Goal: Task Accomplishment & Management: Use online tool/utility

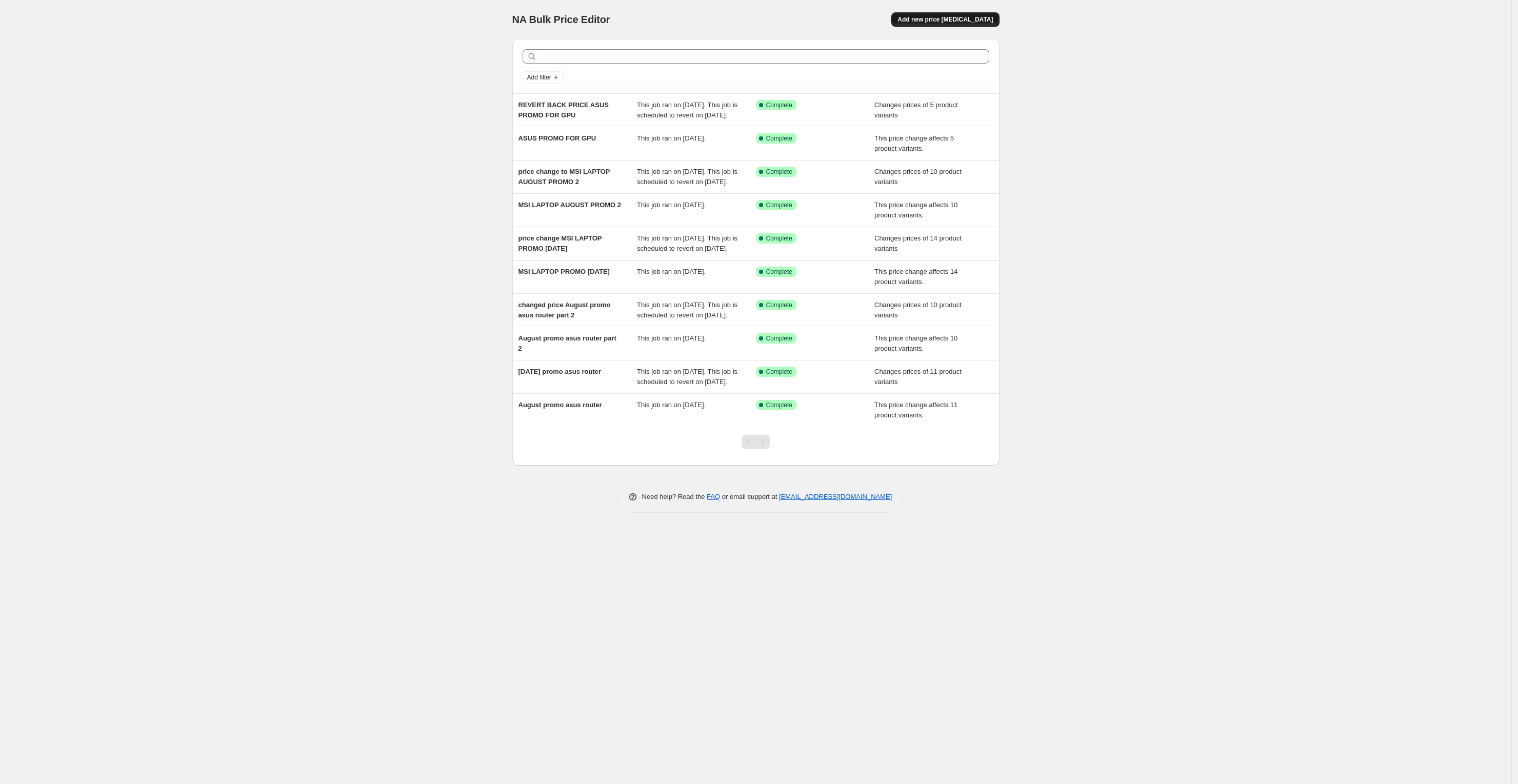
click at [946, 14] on button "Add new price [MEDICAL_DATA]" at bounding box center [945, 19] width 108 height 14
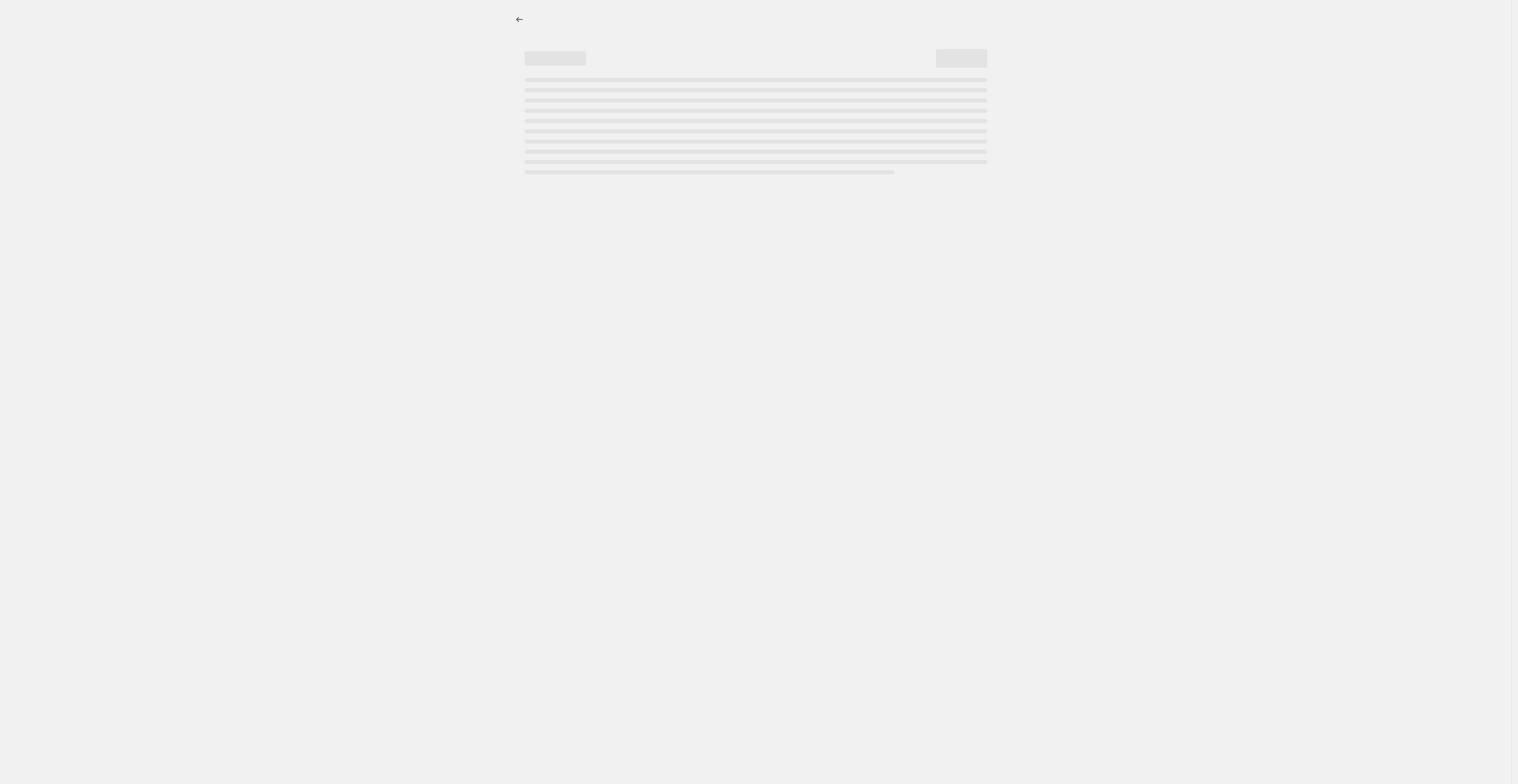
select select "percentage"
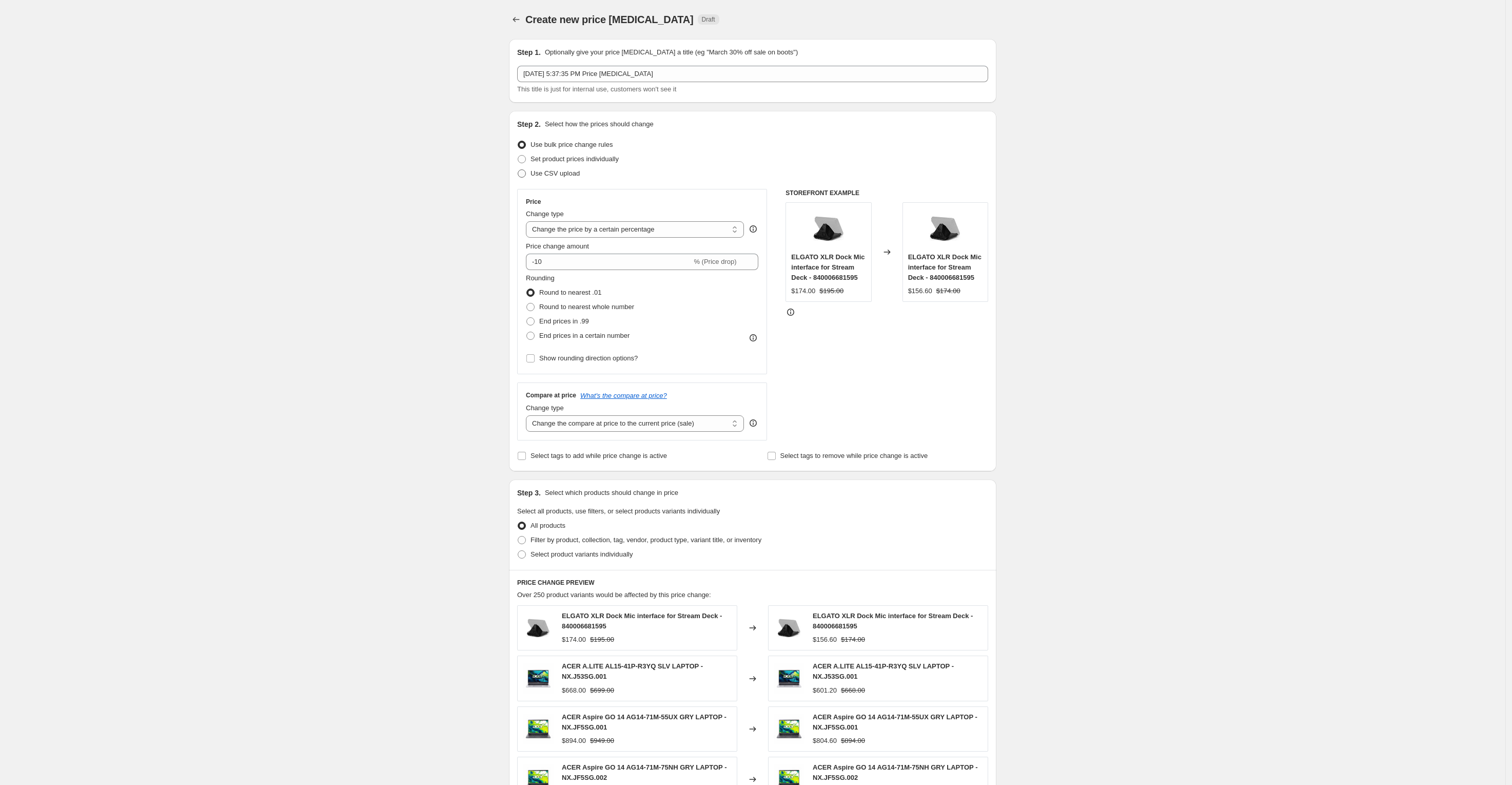
click at [542, 169] on span "Use CSV upload" at bounding box center [555, 173] width 50 height 8
click at [518, 169] on input "Use CSV upload" at bounding box center [518, 169] width 1 height 1
radio input "true"
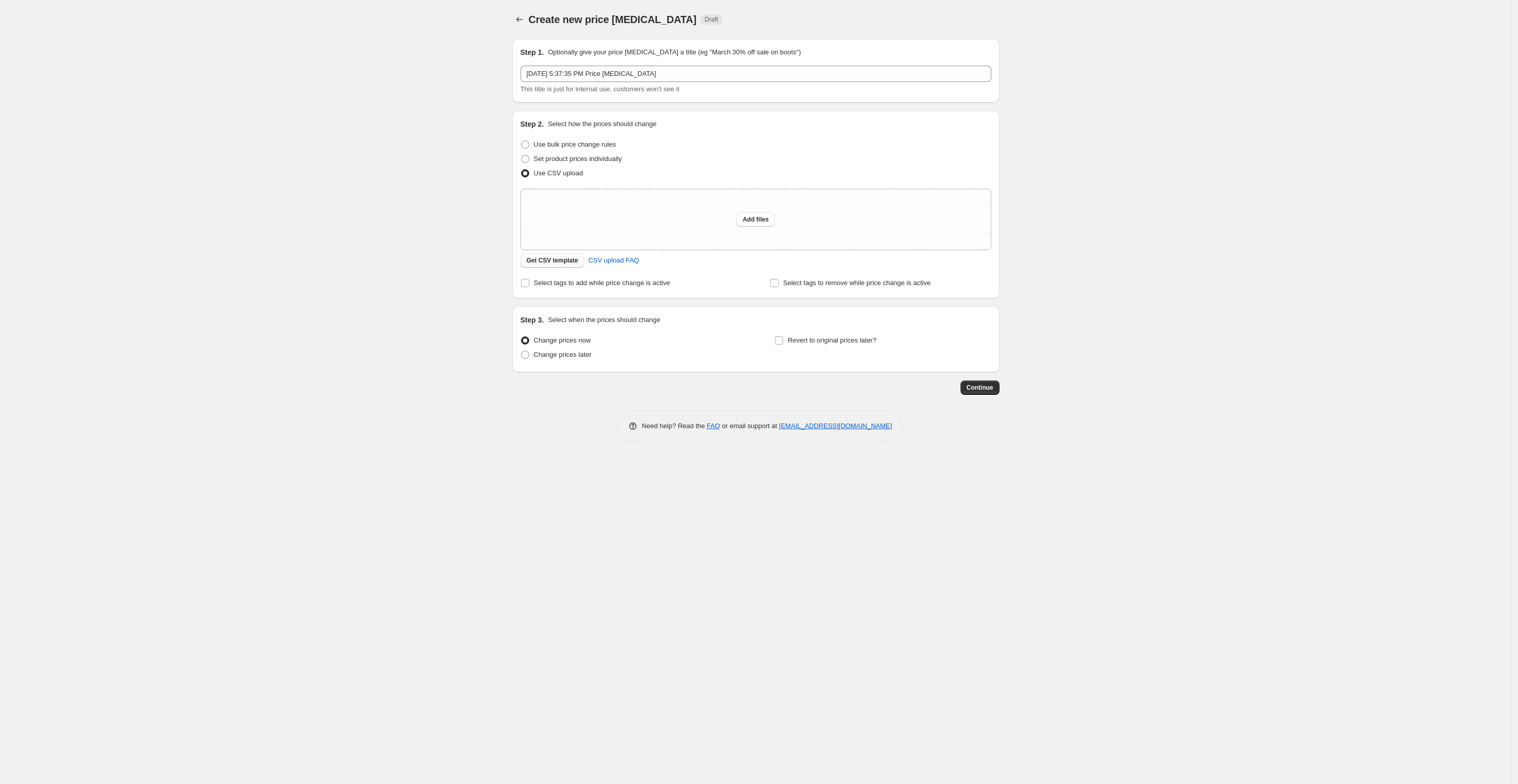
click at [561, 261] on span "Get CSV template" at bounding box center [553, 260] width 52 height 8
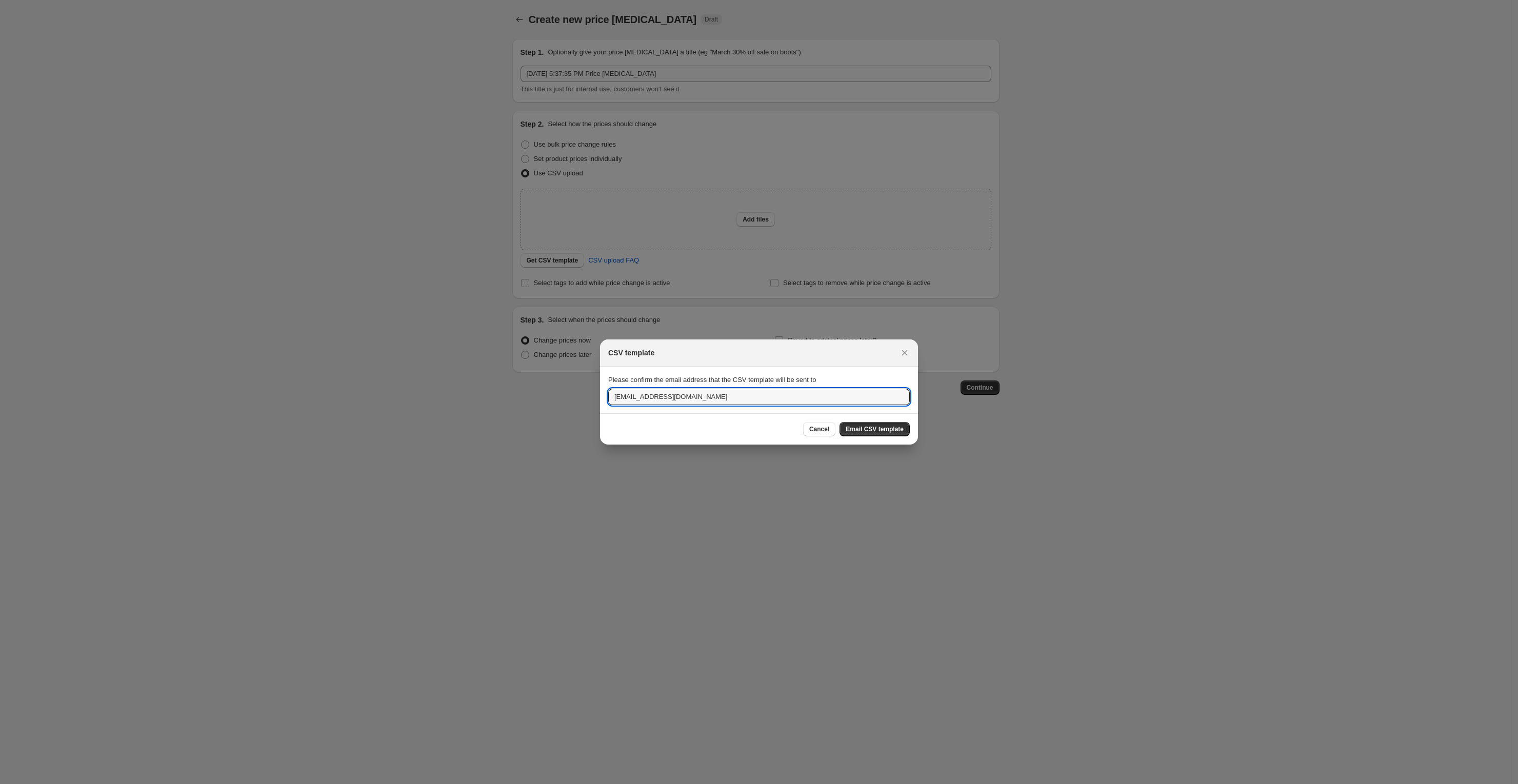
drag, startPoint x: 631, startPoint y: 398, endPoint x: 529, endPoint y: 401, distance: 102.0
click at [529, 783] on div "CSV template Please confirm the email address that the CSV template will be sen…" at bounding box center [759, 784] width 1518 height 0
type input "[PERSON_NAME][EMAIL_ADDRESS][DOMAIN_NAME]"
click at [870, 426] on span "Email CSV template" at bounding box center [874, 429] width 58 height 8
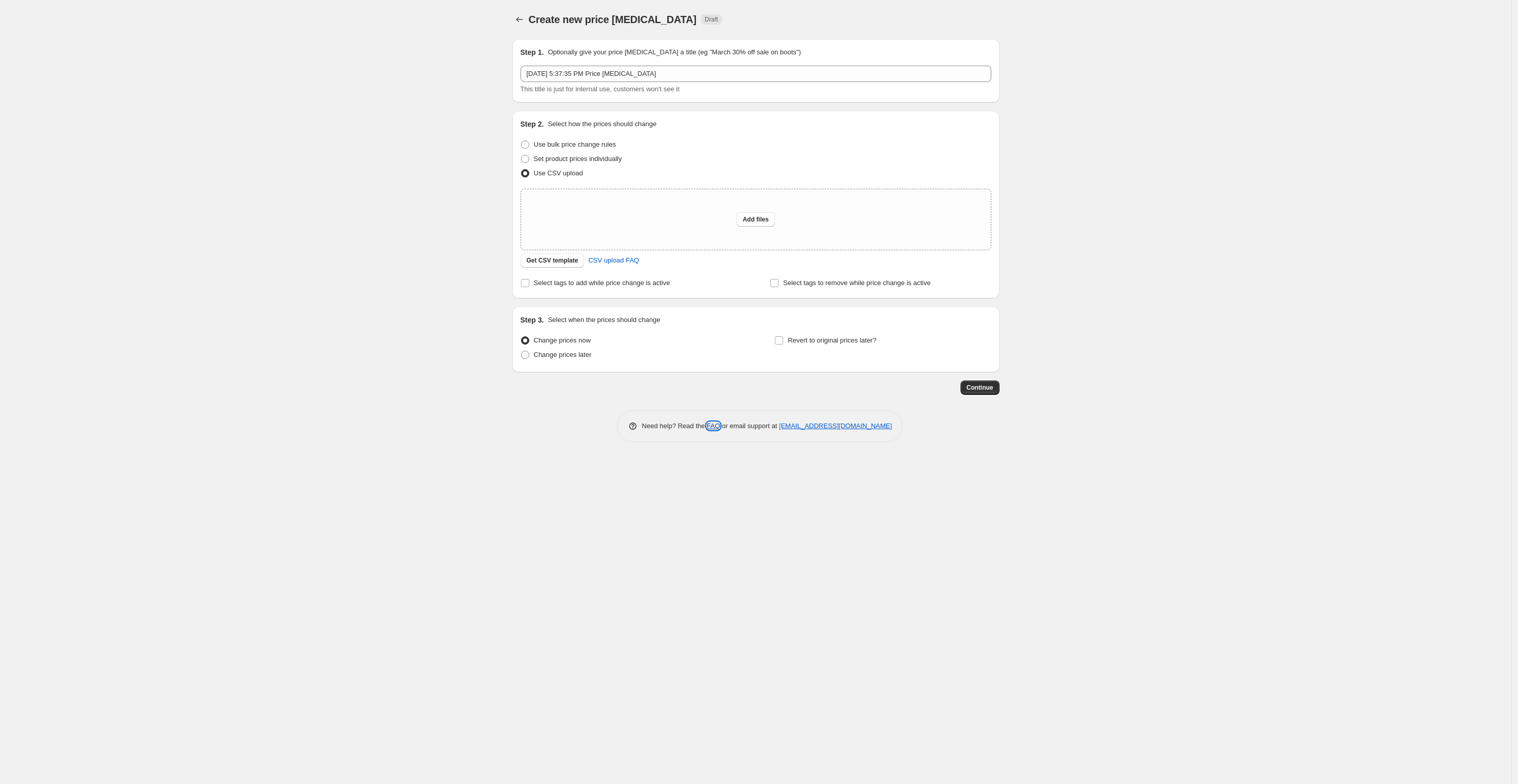
click at [710, 425] on link "FAQ" at bounding box center [713, 425] width 14 height 8
click at [564, 259] on span "Get CSV template" at bounding box center [553, 260] width 52 height 8
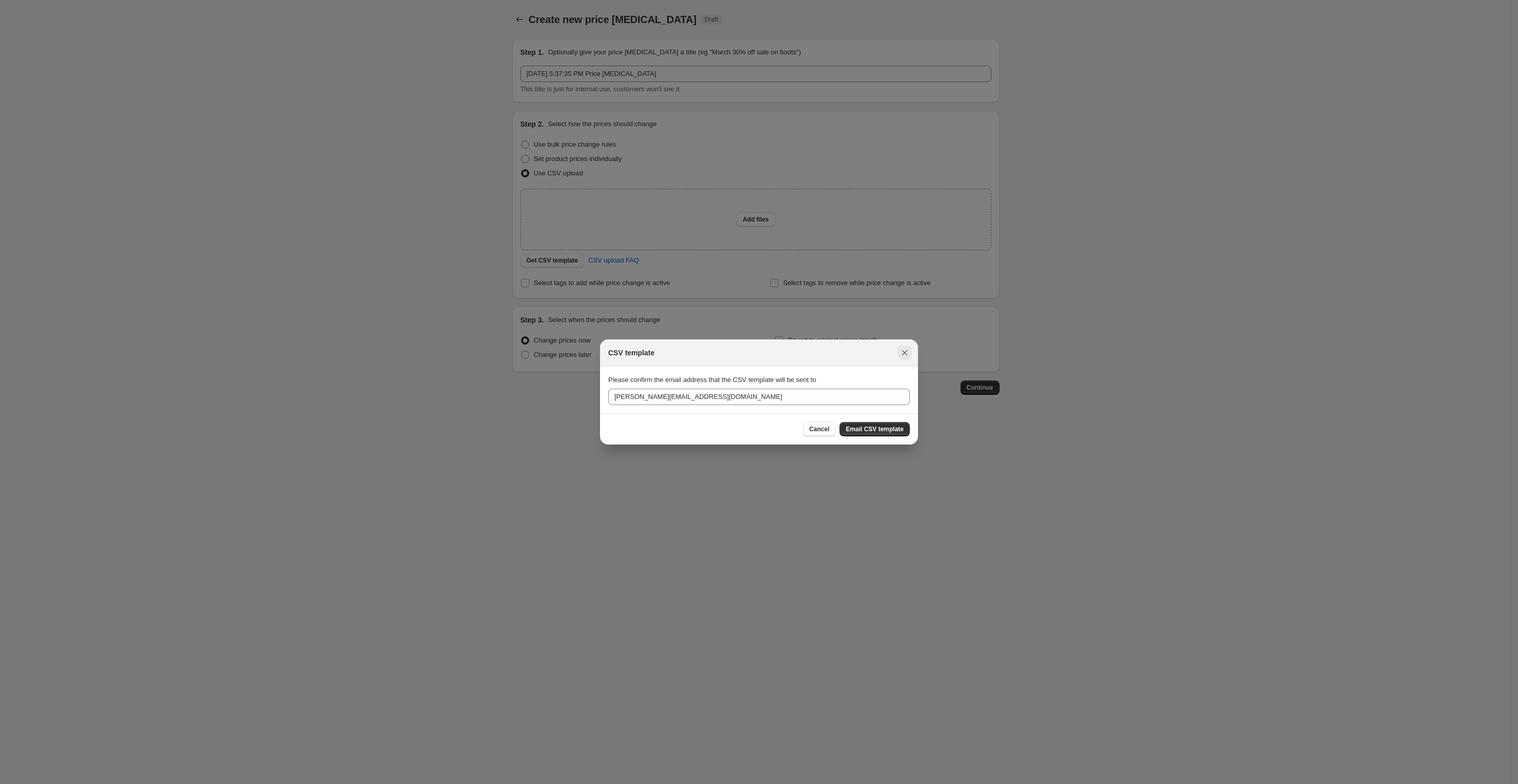
click at [909, 354] on icon "Close" at bounding box center [904, 352] width 10 height 10
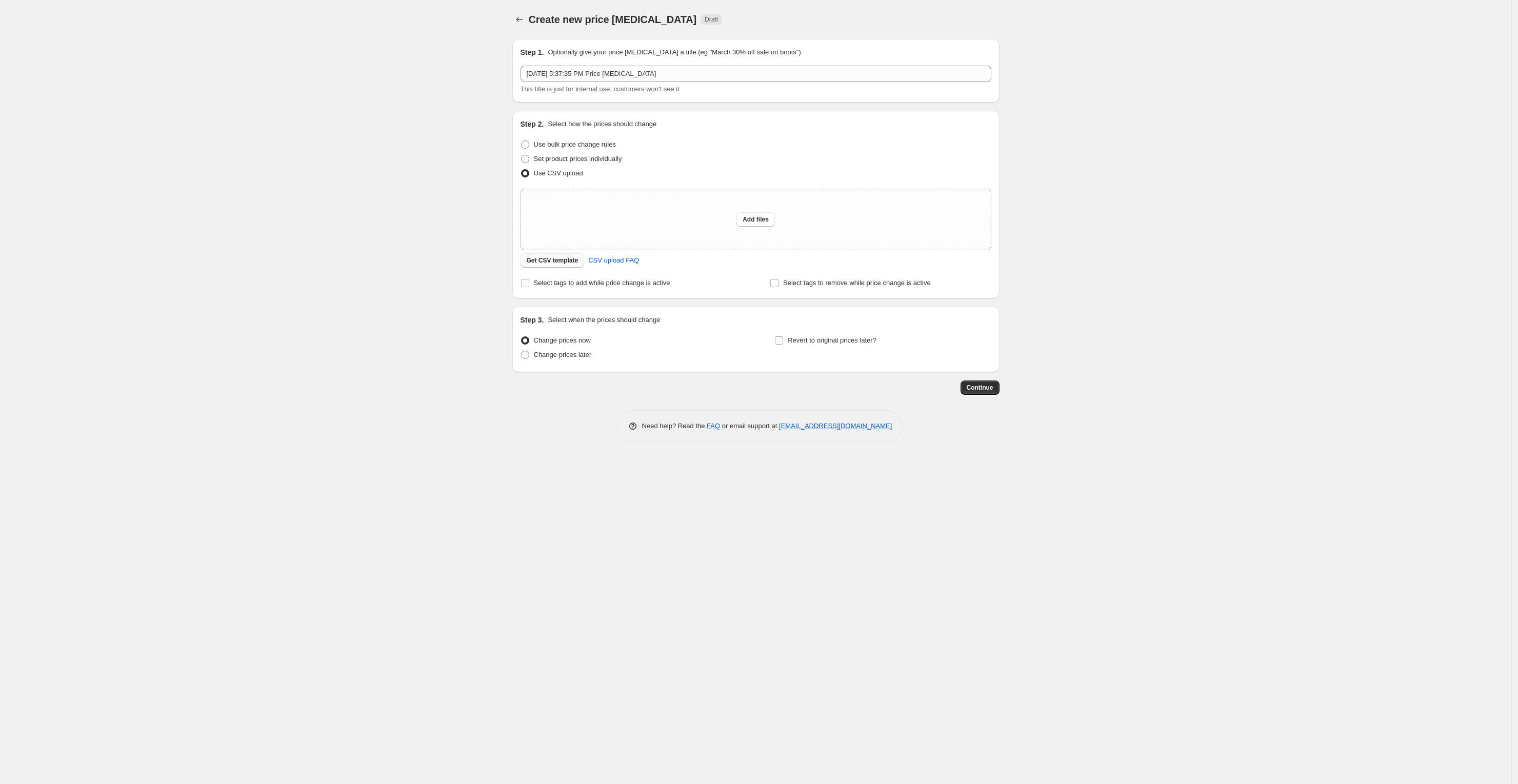
click at [552, 262] on span "Get CSV template" at bounding box center [553, 260] width 52 height 8
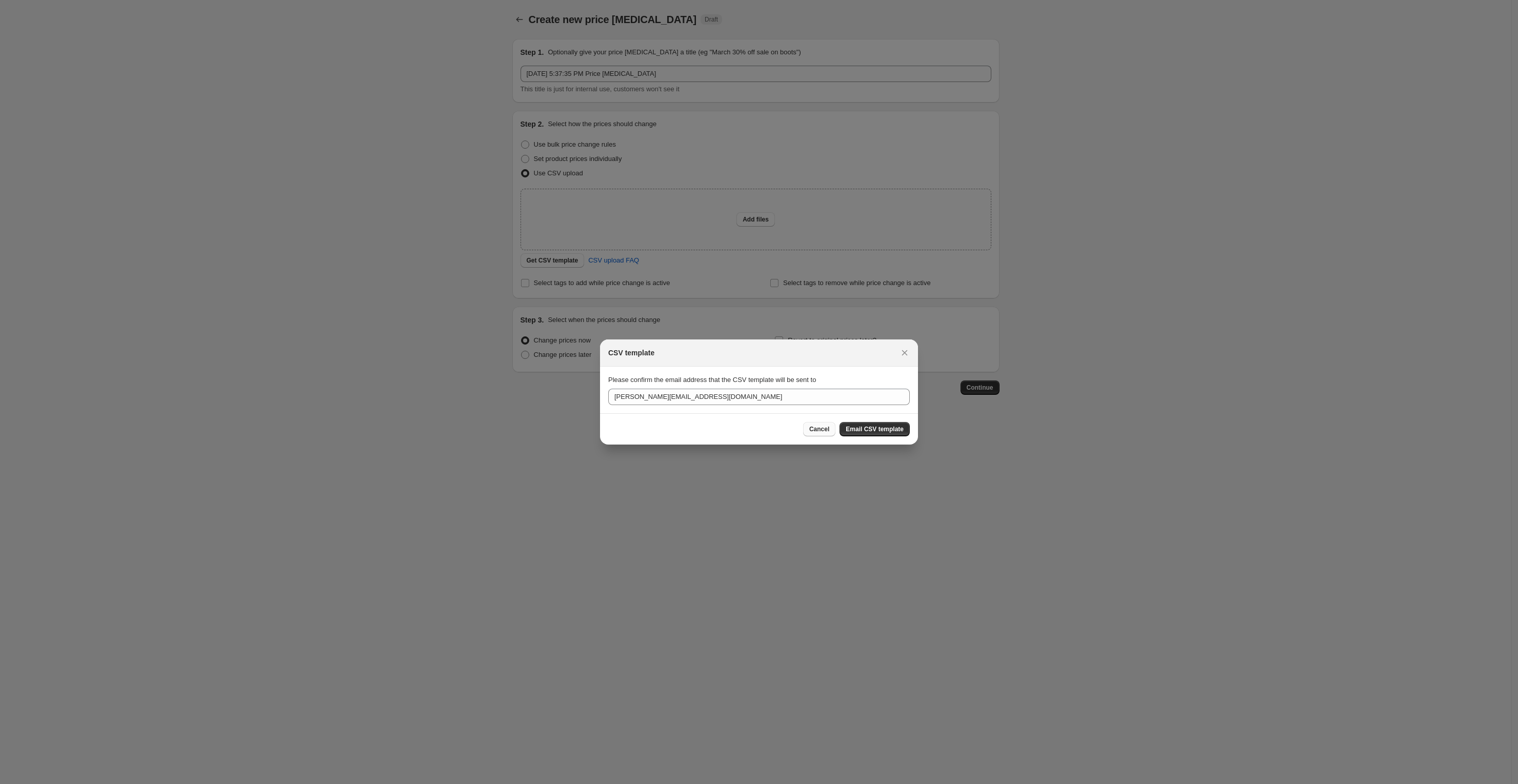
click at [823, 425] on span "Cancel" at bounding box center [819, 429] width 20 height 8
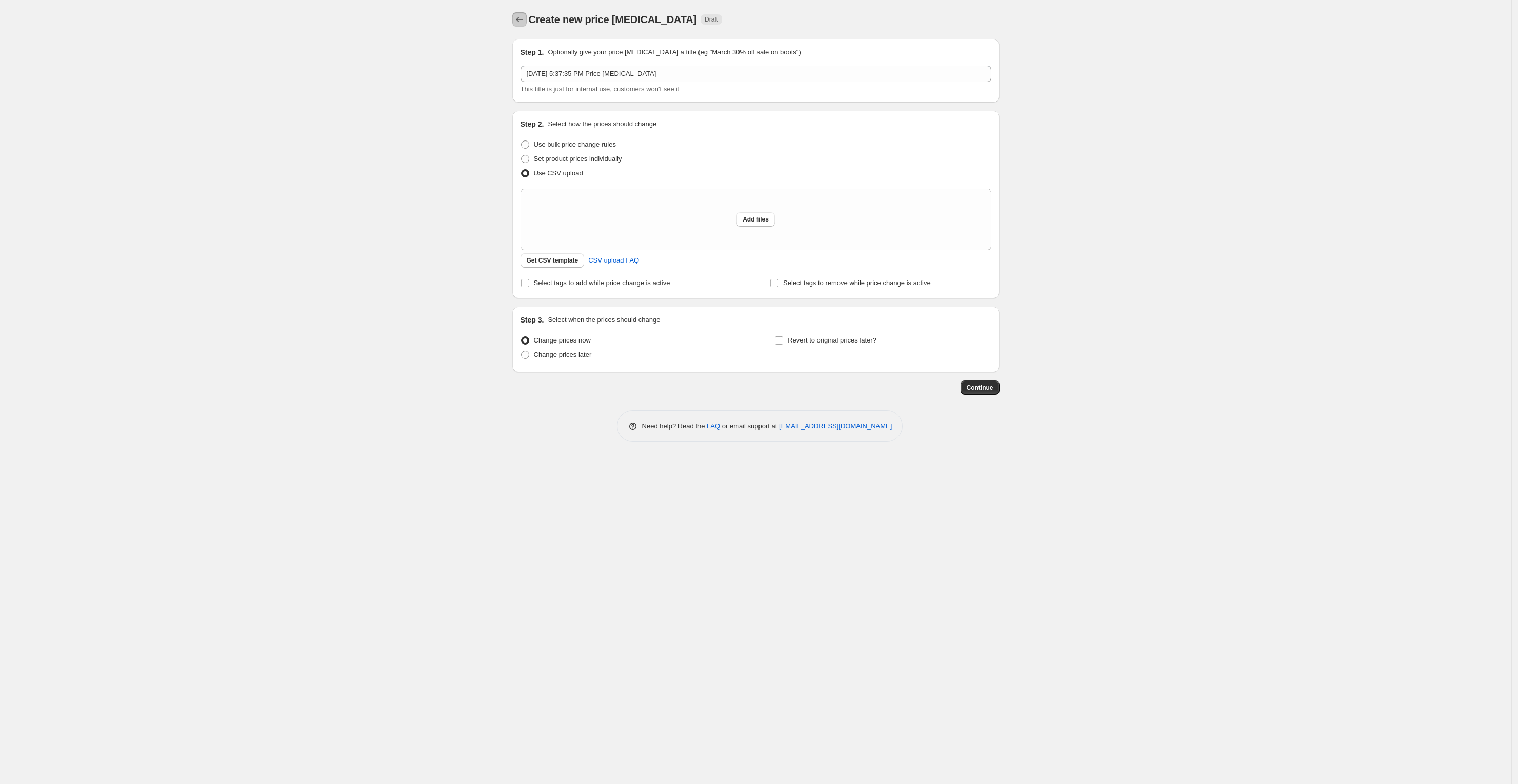
click at [524, 23] on button "Price change jobs" at bounding box center [519, 19] width 14 height 14
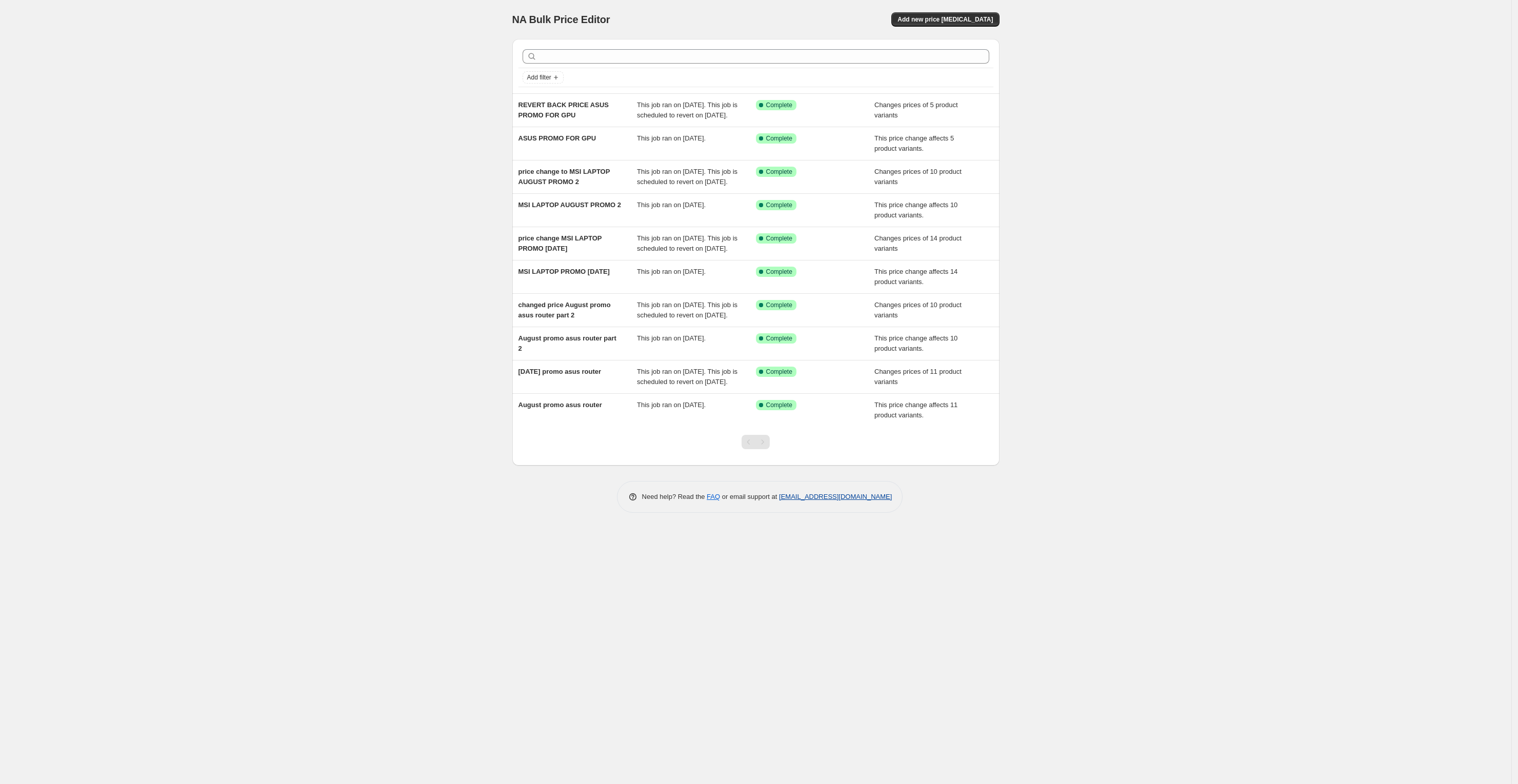
drag, startPoint x: 895, startPoint y: 547, endPoint x: 780, endPoint y: 550, distance: 115.0
click at [780, 512] on div "Need help? Read the FAQ or email support at [EMAIL_ADDRESS][DOMAIN_NAME]" at bounding box center [760, 497] width 286 height 32
copy link "[EMAIL_ADDRESS][DOMAIN_NAME]"
click at [335, 445] on div "NA Bulk Price Editor. This page is ready NA Bulk Price Editor Add new price [ME…" at bounding box center [755, 392] width 1512 height 784
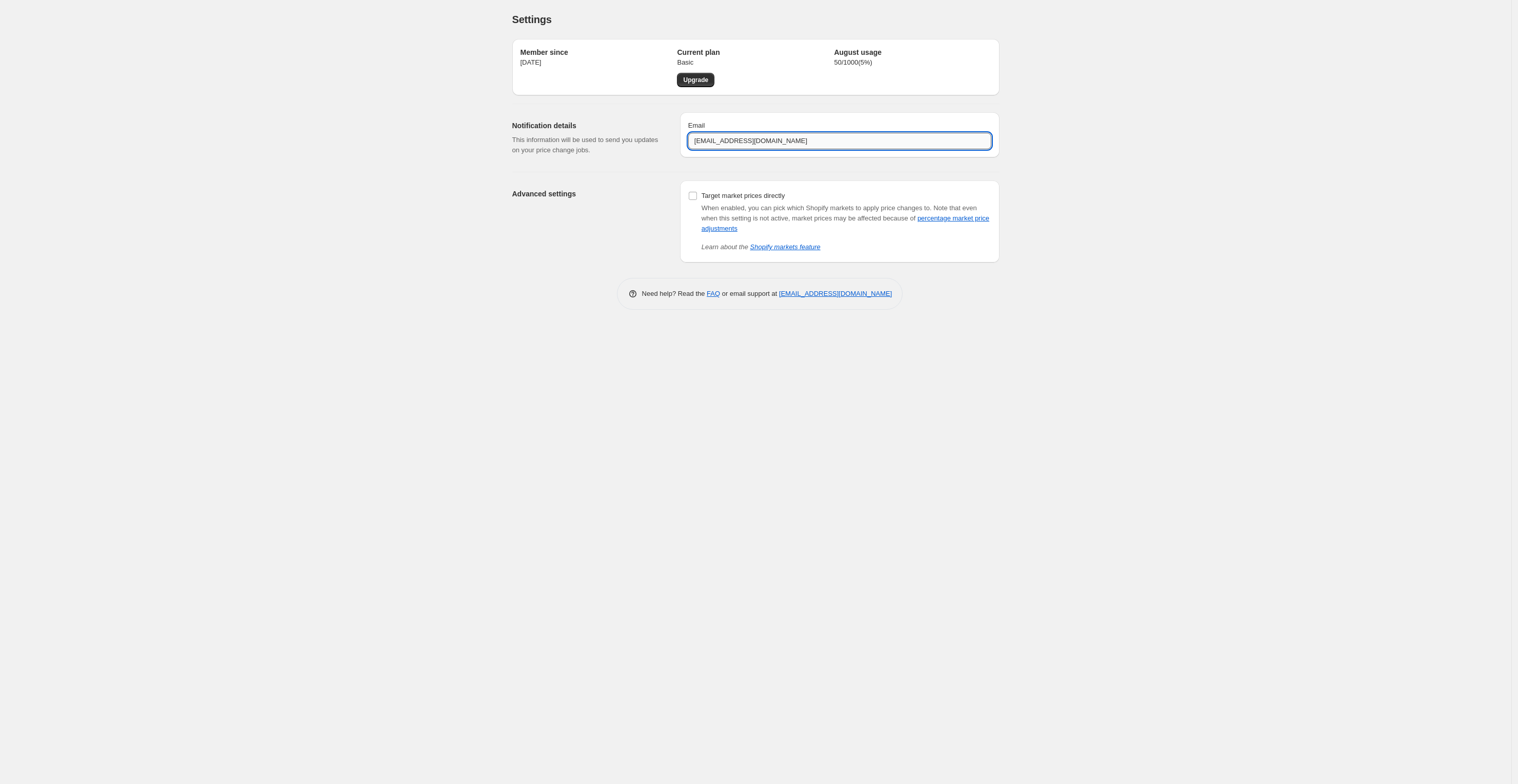
click at [778, 134] on input "[EMAIL_ADDRESS][DOMAIN_NAME]" at bounding box center [840, 141] width 303 height 16
click at [512, 256] on div "Advanced settings" at bounding box center [592, 221] width 160 height 82
click at [711, 295] on link "FAQ" at bounding box center [713, 293] width 14 height 8
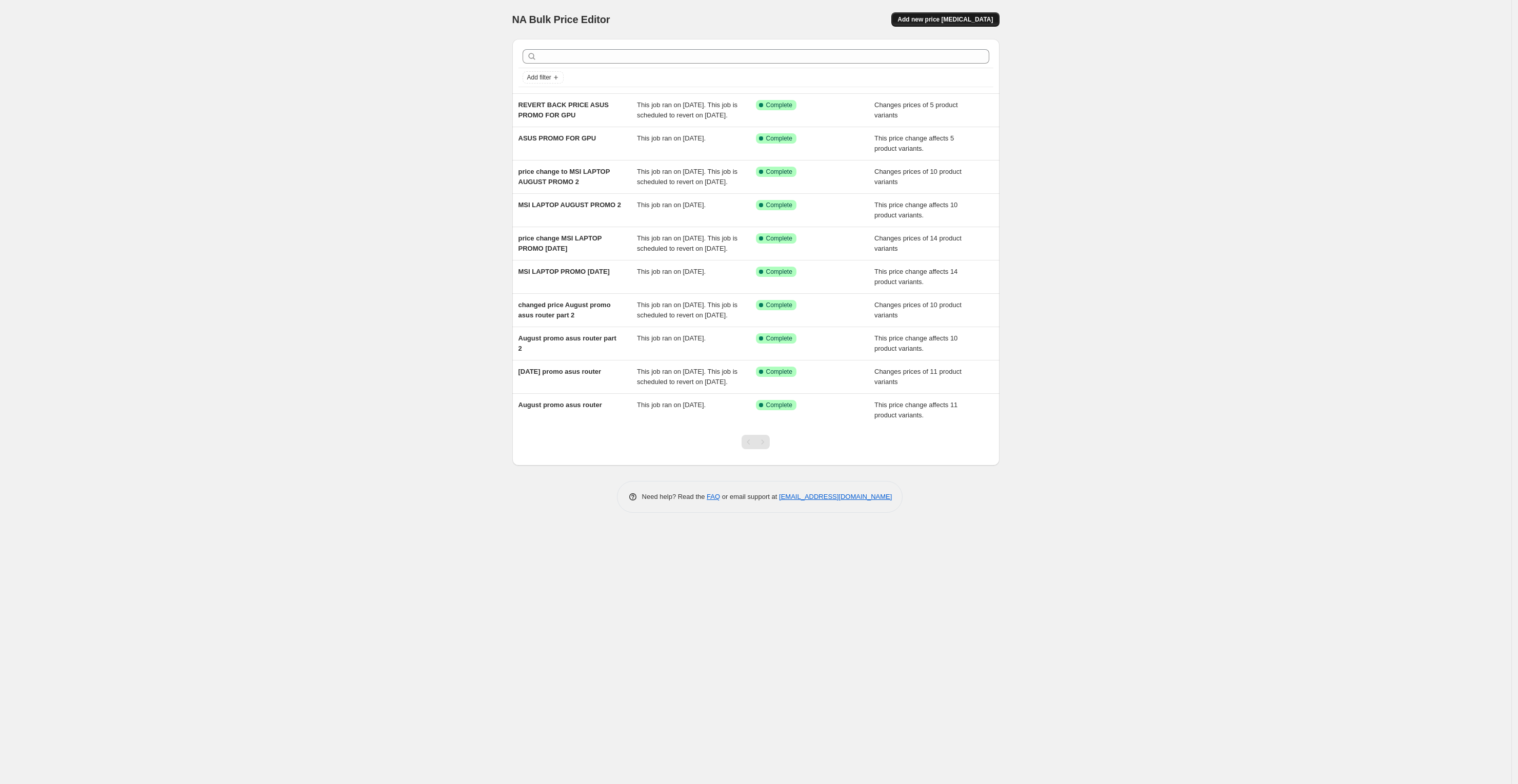
click at [945, 21] on span "Add new price [MEDICAL_DATA]" at bounding box center [945, 19] width 95 height 8
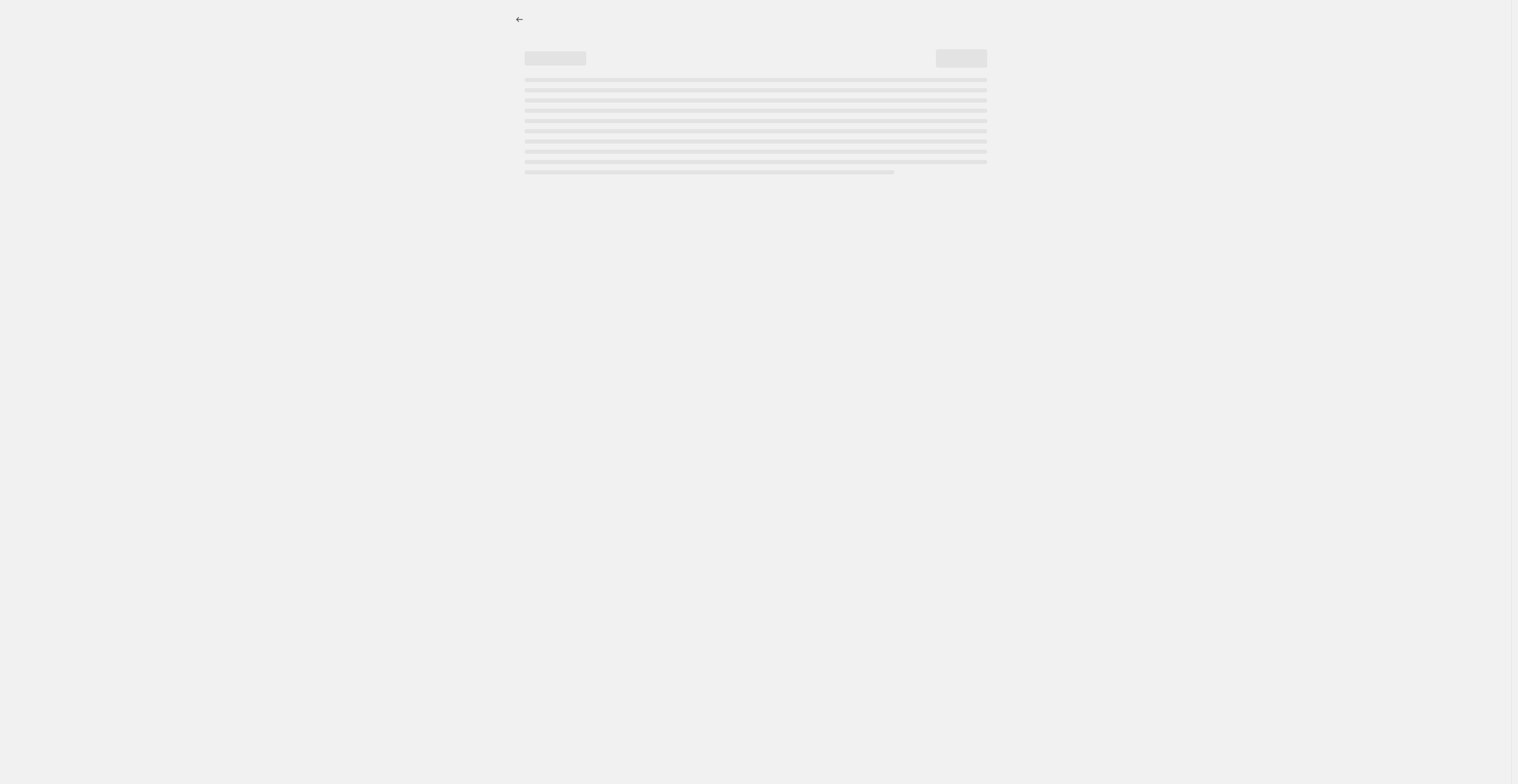
select select "percentage"
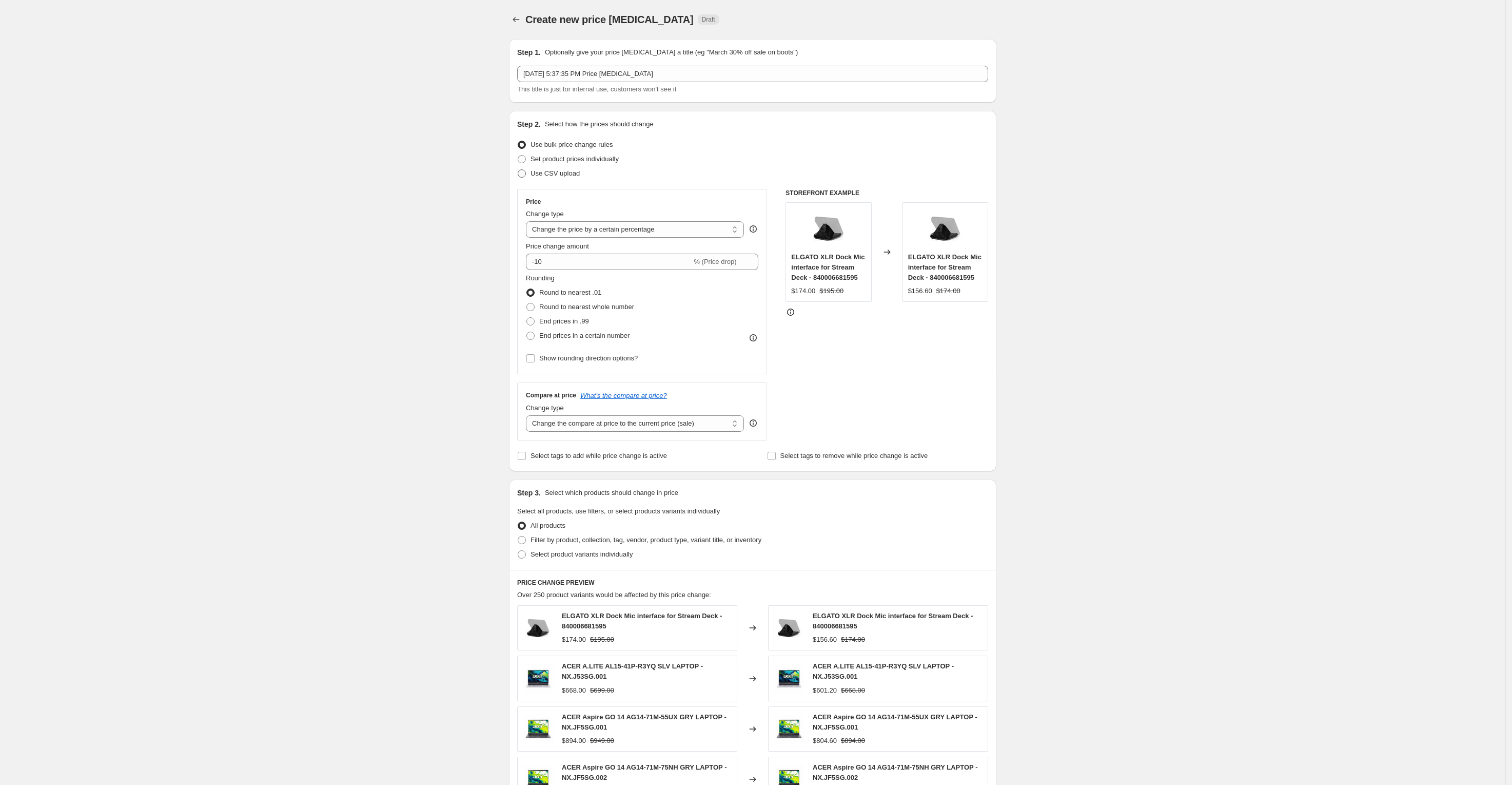
click at [544, 175] on span "Use CSV upload" at bounding box center [555, 173] width 50 height 8
click at [518, 170] on input "Use CSV upload" at bounding box center [518, 169] width 1 height 1
radio input "true"
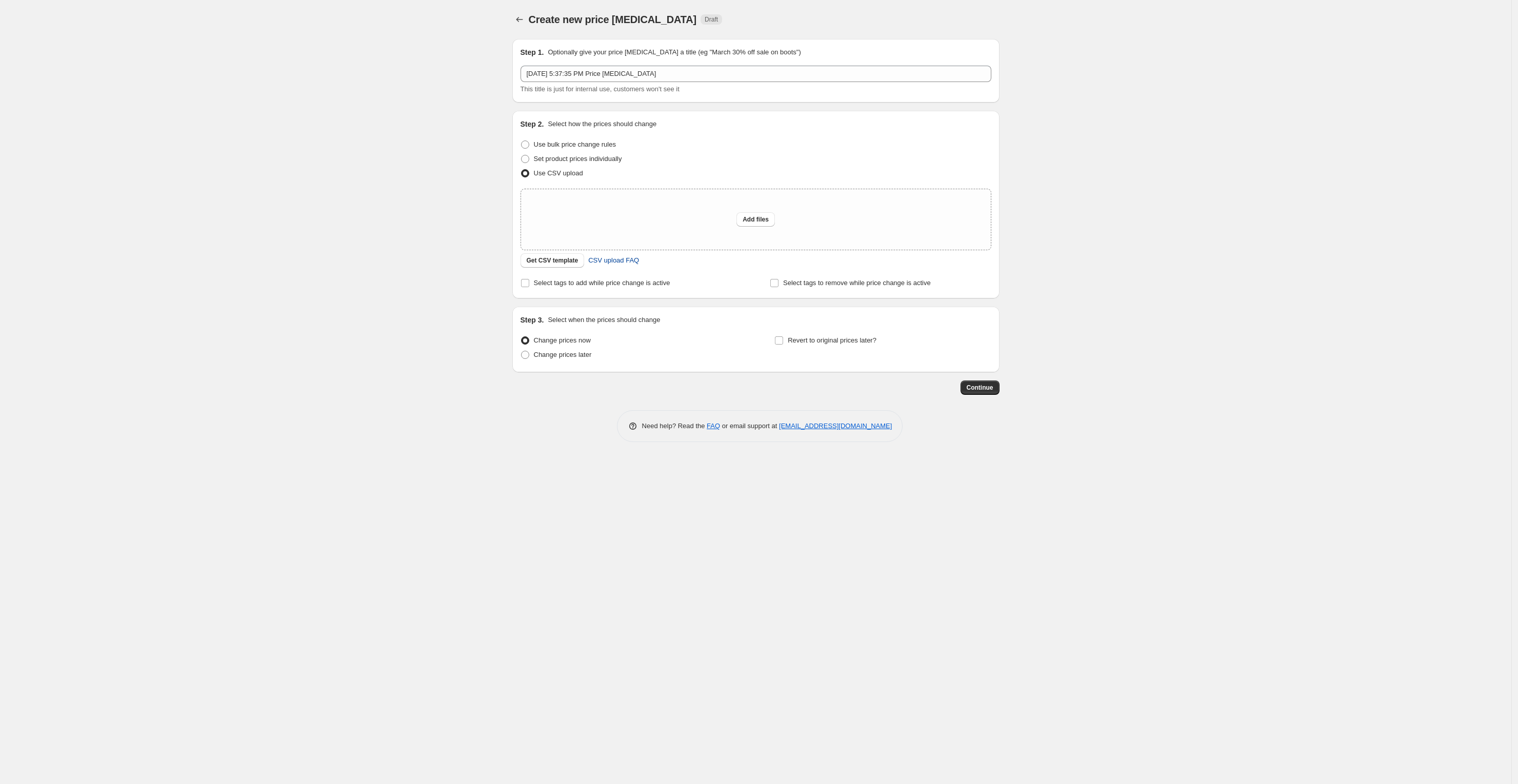
click at [608, 262] on span "CSV upload FAQ" at bounding box center [613, 260] width 51 height 10
click at [560, 257] on span "Get CSV template" at bounding box center [553, 260] width 52 height 8
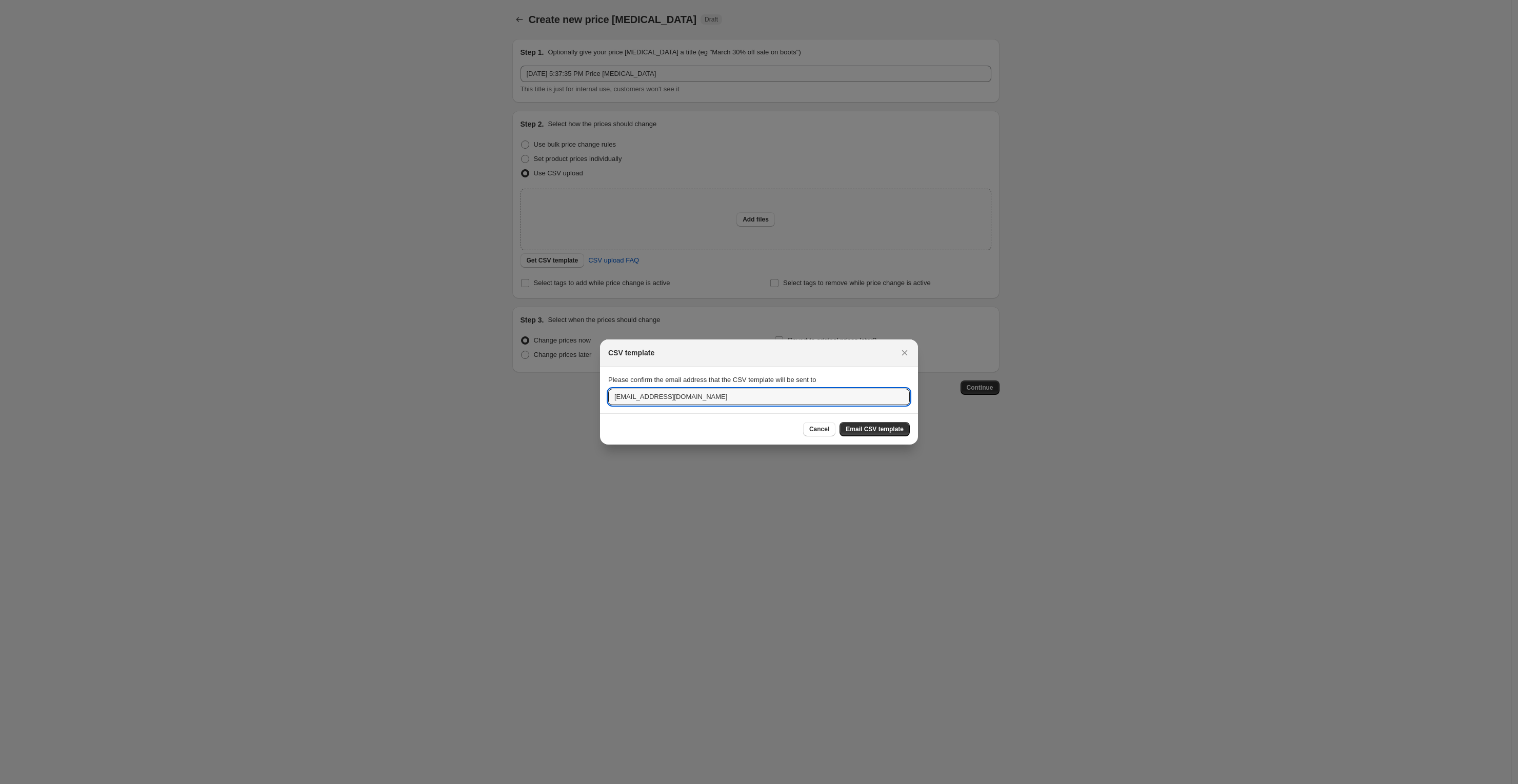
drag, startPoint x: 702, startPoint y: 389, endPoint x: 280, endPoint y: 377, distance: 422.2
click at [292, 783] on div "CSV template Please confirm the email address that the CSV template will be sen…" at bounding box center [759, 784] width 1518 height 0
type input "[EMAIL_ADDRESS][DOMAIN_NAME]"
click at [875, 428] on span "Email CSV template" at bounding box center [874, 429] width 58 height 8
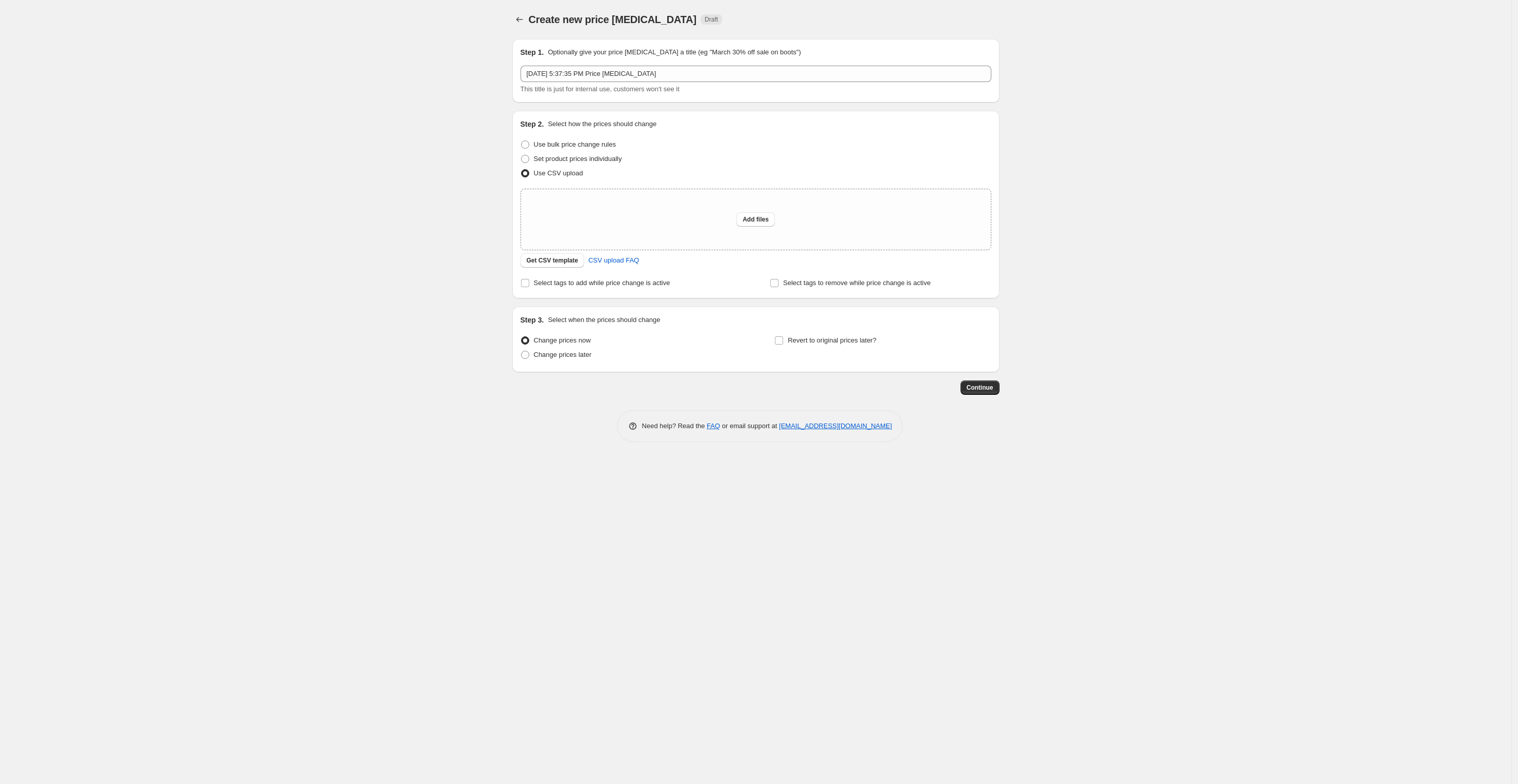
click at [64, 310] on div "Create new price [MEDICAL_DATA]. This page is ready Create new price [MEDICAL_D…" at bounding box center [755, 392] width 1512 height 784
drag, startPoint x: 1275, startPoint y: 333, endPoint x: 1159, endPoint y: 365, distance: 120.3
click at [1275, 333] on div "Create new price [MEDICAL_DATA]. This page is ready Create new price [MEDICAL_D…" at bounding box center [755, 392] width 1512 height 784
